Goal: Find specific page/section: Find specific page/section

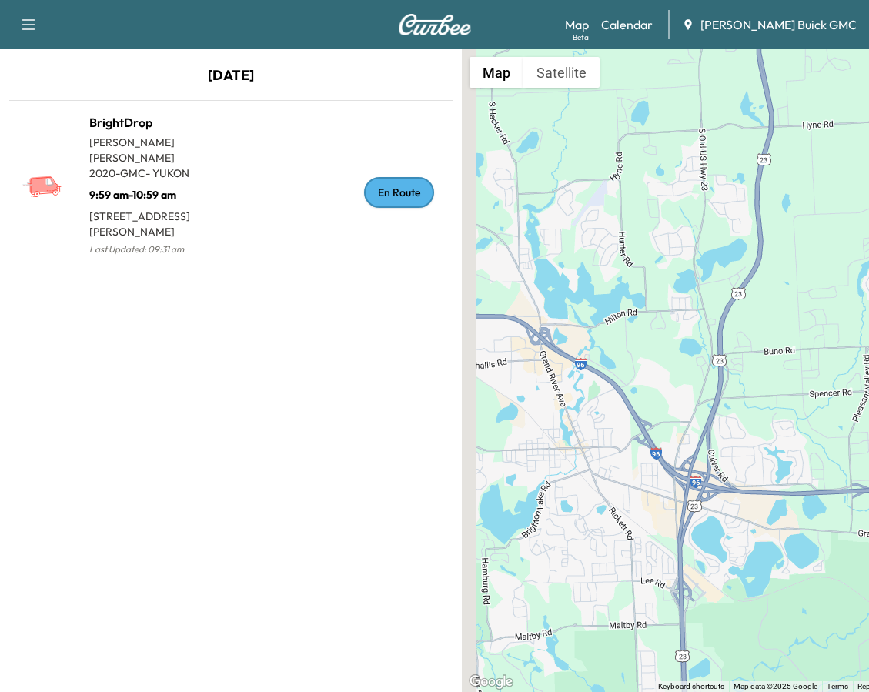
drag, startPoint x: 624, startPoint y: 335, endPoint x: 720, endPoint y: 152, distance: 206.9
click at [719, 153] on div "To activate drag with keyboard, press Alt + Enter. Once in keyboard drag state,…" at bounding box center [693, 370] width 462 height 642
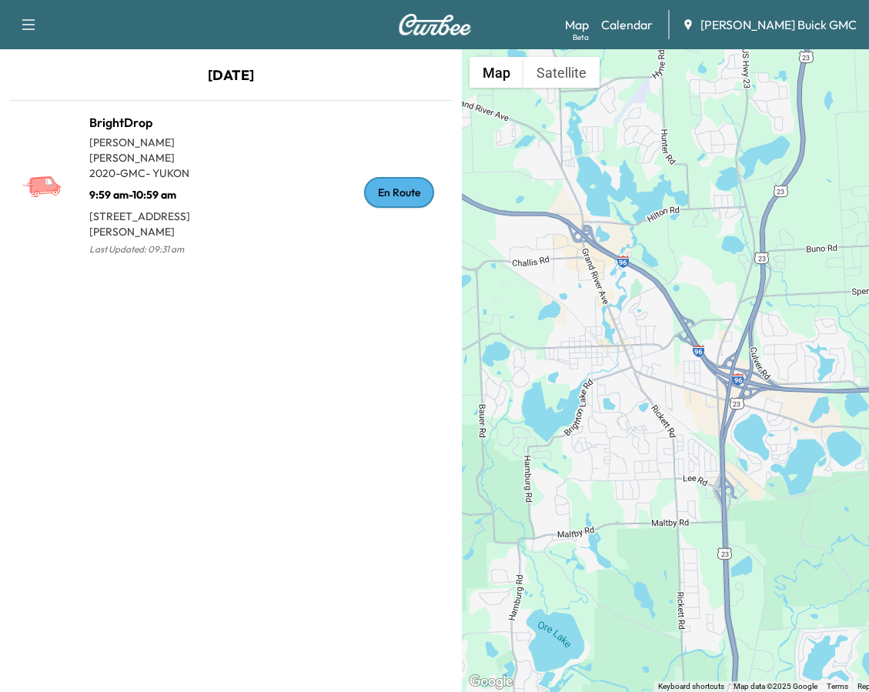
drag, startPoint x: 665, startPoint y: 345, endPoint x: 708, endPoint y: 247, distance: 107.5
click at [706, 250] on div "To activate drag with keyboard, press Alt + Enter. Once in keyboard drag state,…" at bounding box center [693, 370] width 462 height 642
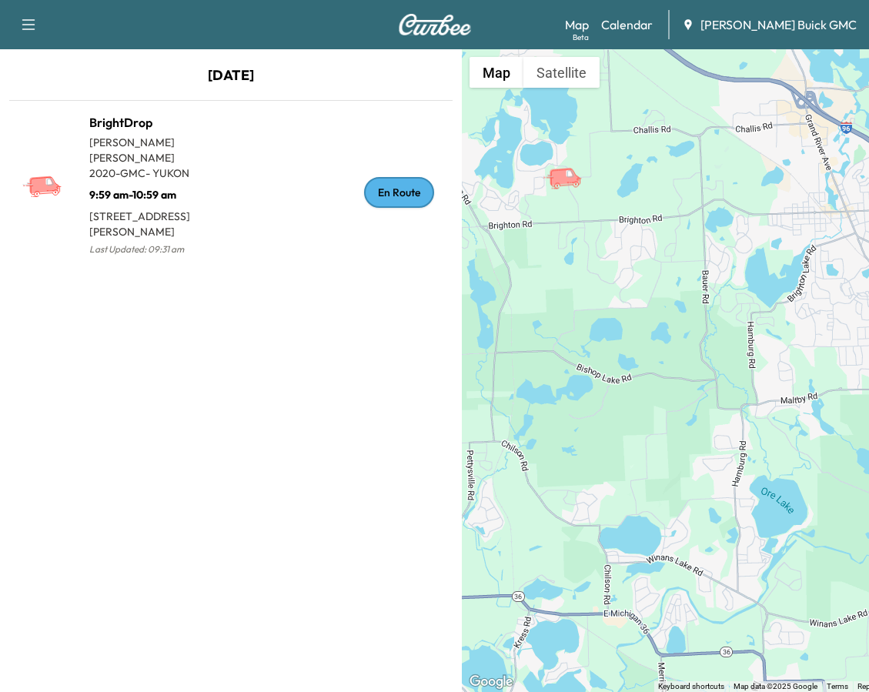
drag, startPoint x: 652, startPoint y: 319, endPoint x: 783, endPoint y: 410, distance: 159.9
click at [783, 410] on div "To activate drag with keyboard, press Alt + Enter. Once in keyboard drag state,…" at bounding box center [693, 370] width 462 height 642
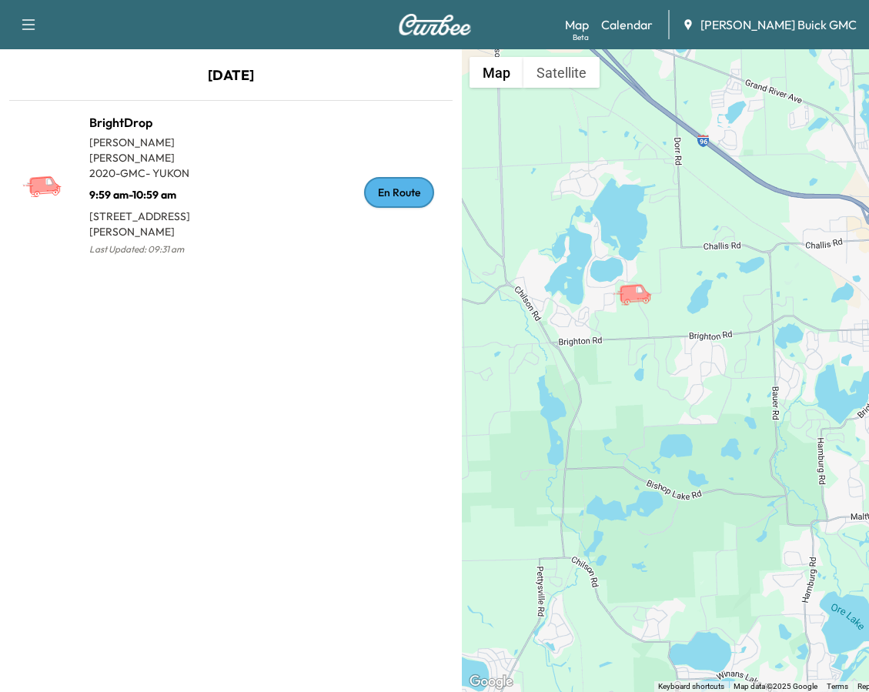
drag, startPoint x: 650, startPoint y: 332, endPoint x: 716, endPoint y: 445, distance: 130.4
click at [716, 445] on div "To activate drag with keyboard, press Alt + Enter. Once in keyboard drag state,…" at bounding box center [693, 370] width 462 height 642
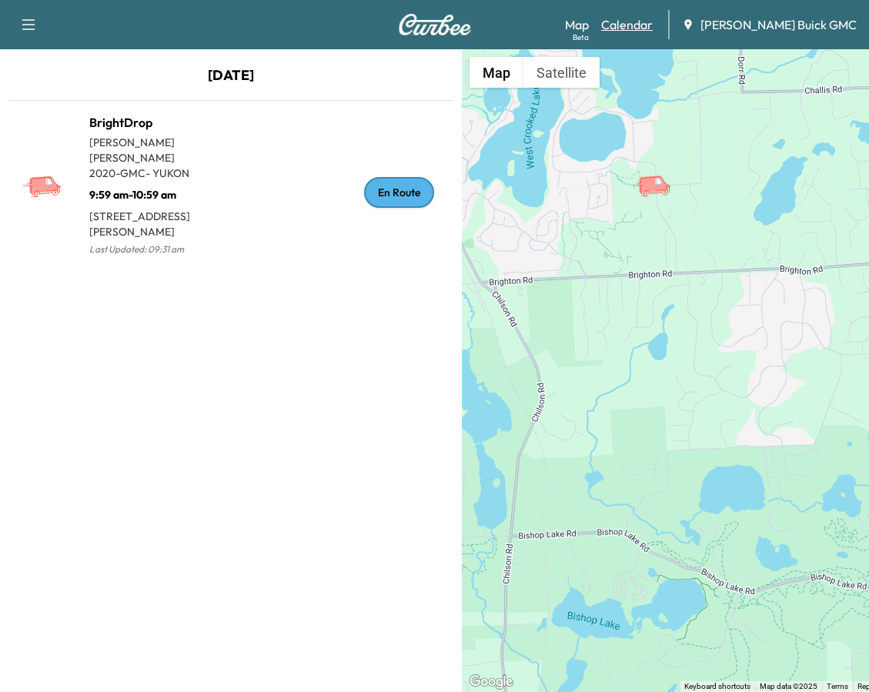
click at [652, 27] on link "Calendar" at bounding box center [627, 24] width 52 height 18
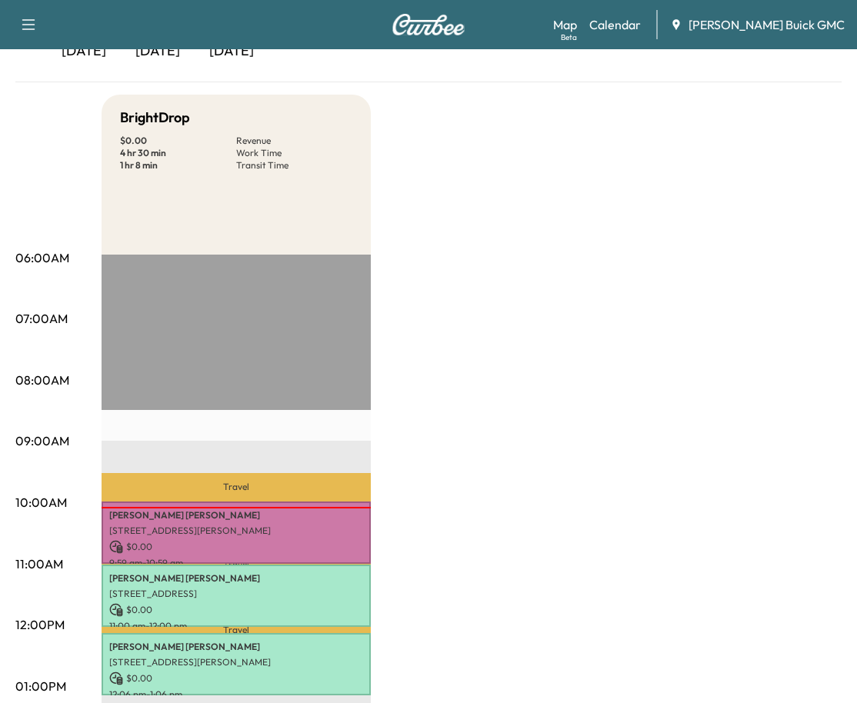
scroll to position [256, 0]
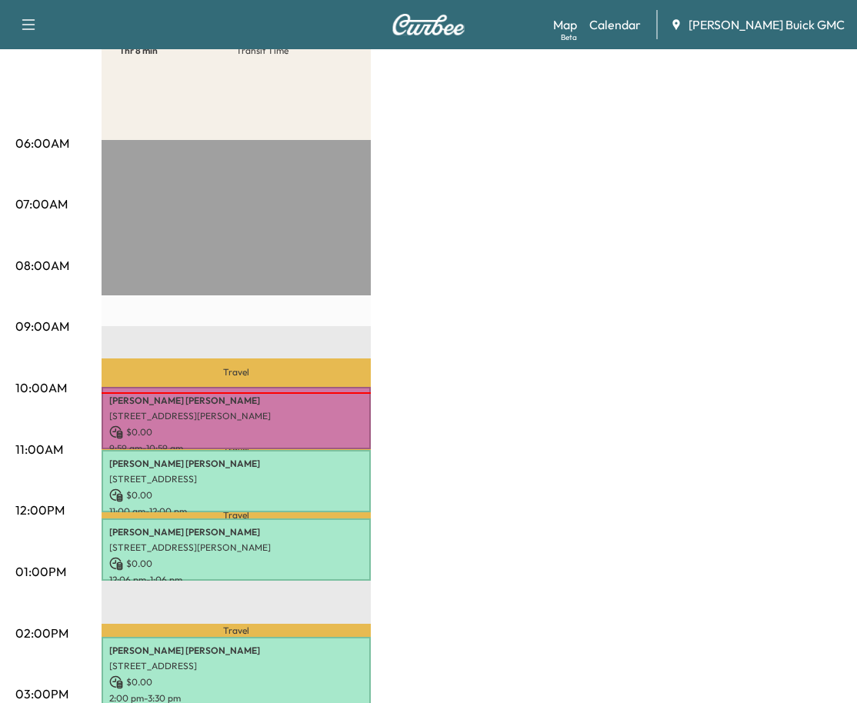
click at [519, 201] on div "BrightDrop $ 0.00 Revenue 4 hr 30 min Work Time 1 hr 8 min Transit Time Travel …" at bounding box center [472, 557] width 740 height 1154
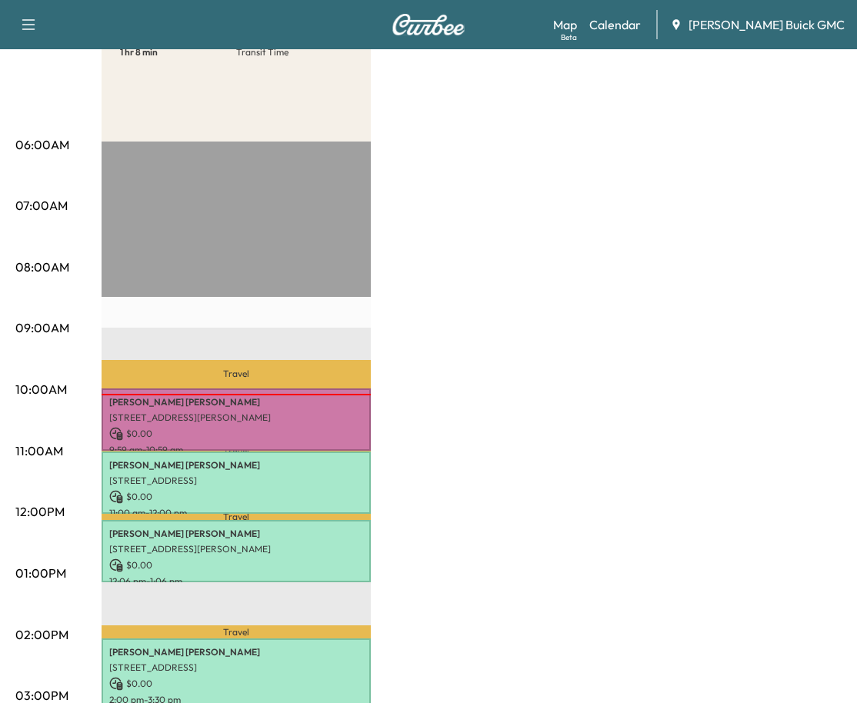
scroll to position [513, 0]
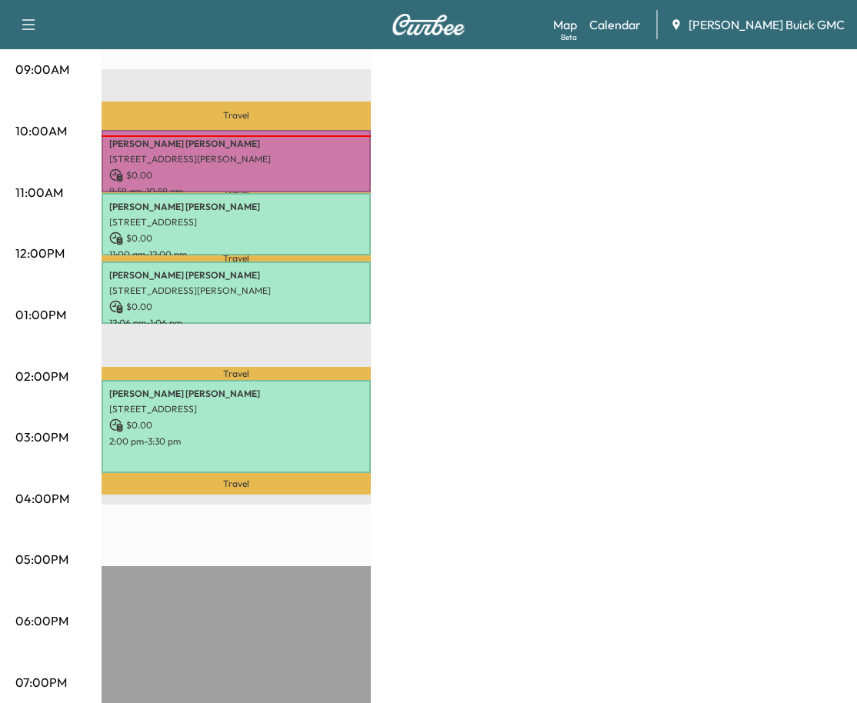
click at [473, 234] on div "BrightDrop $ 0.00 Revenue 4 hr 30 min Work Time 1 hr 8 min Transit Time Travel …" at bounding box center [472, 300] width 740 height 1154
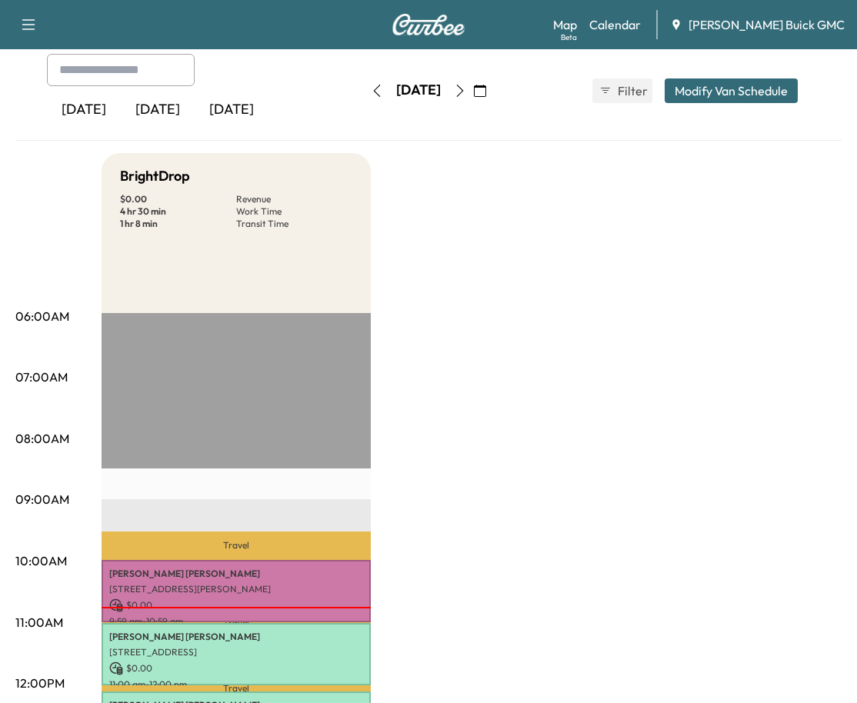
scroll to position [256, 0]
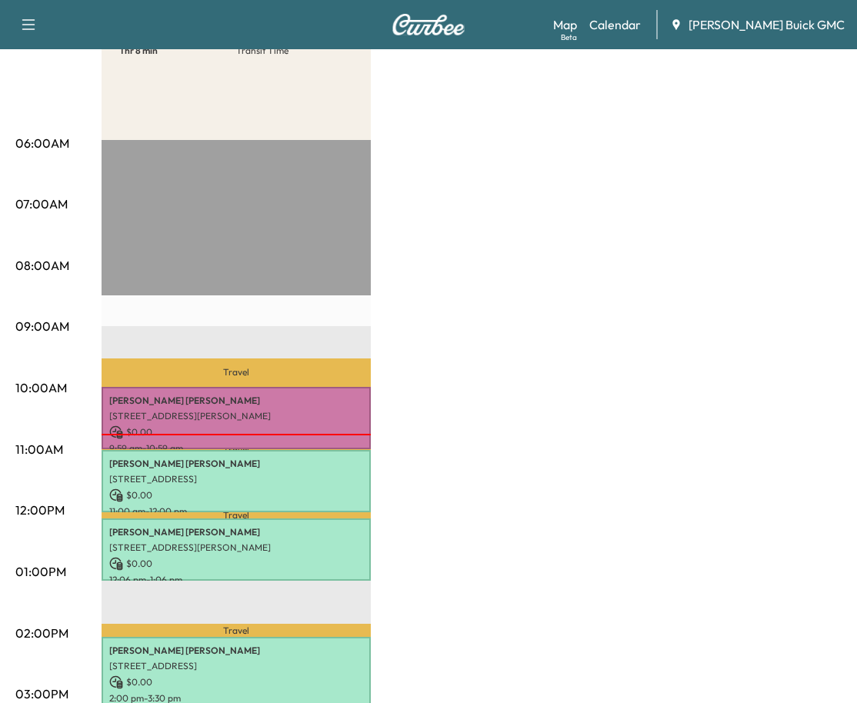
click at [592, 146] on div "BrightDrop $ 0.00 Revenue 4 hr 30 min Work Time 1 hr 8 min Transit Time Travel …" at bounding box center [472, 557] width 740 height 1154
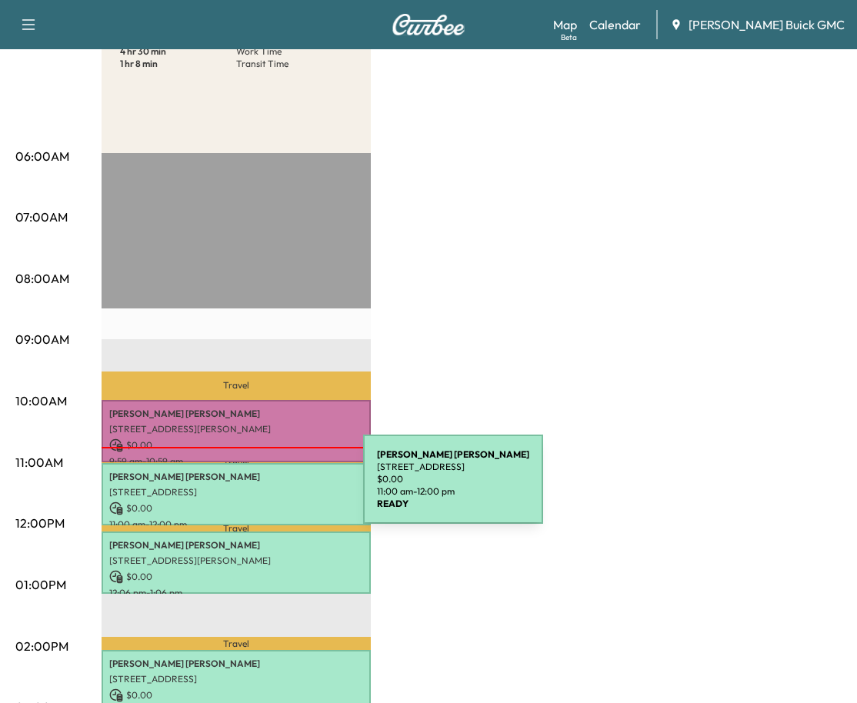
scroll to position [0, 0]
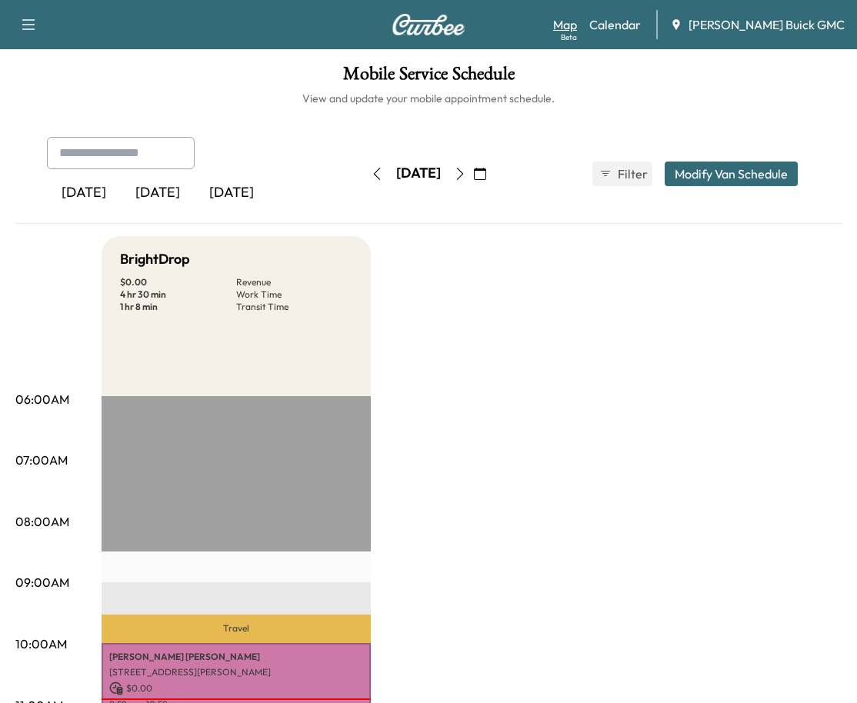
click at [577, 35] on div "Beta" at bounding box center [569, 38] width 16 height 12
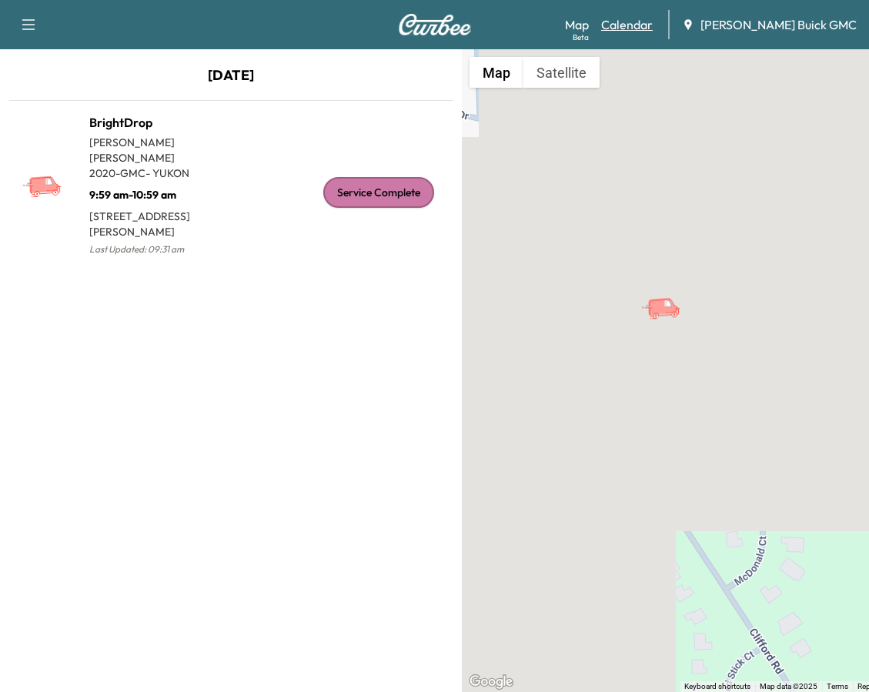
click at [652, 28] on link "Calendar" at bounding box center [627, 24] width 52 height 18
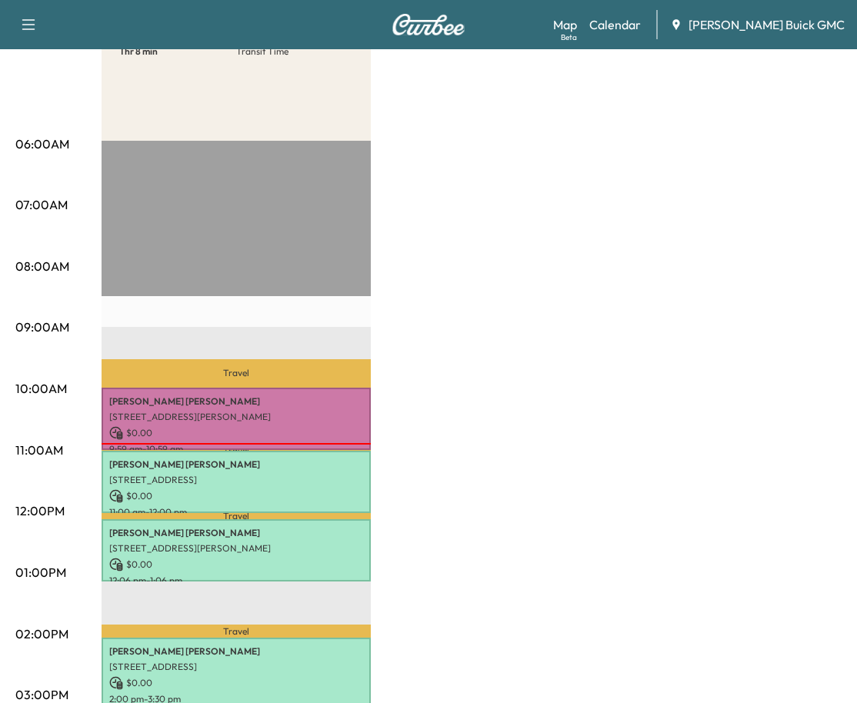
scroll to position [256, 0]
